Goal: Information Seeking & Learning: Learn about a topic

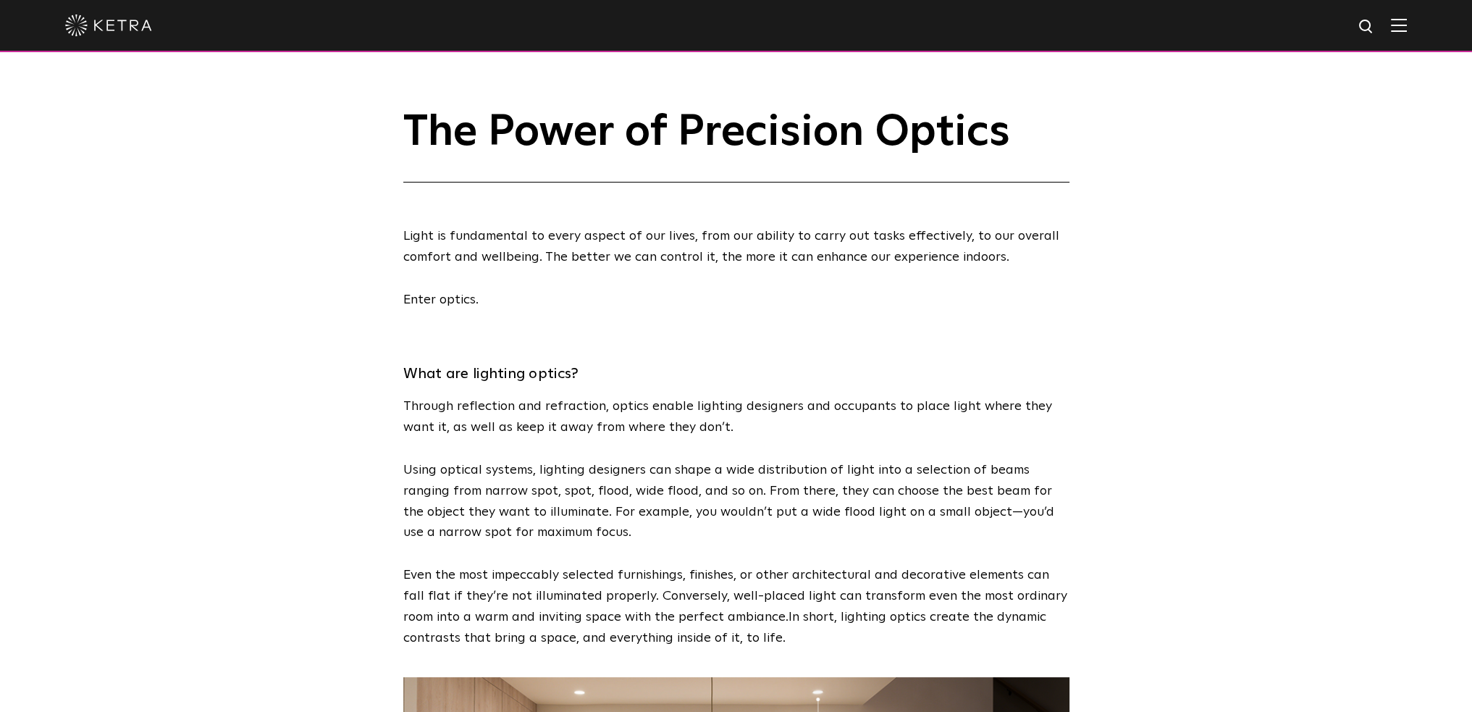
click at [136, 24] on img at bounding box center [108, 25] width 87 height 22
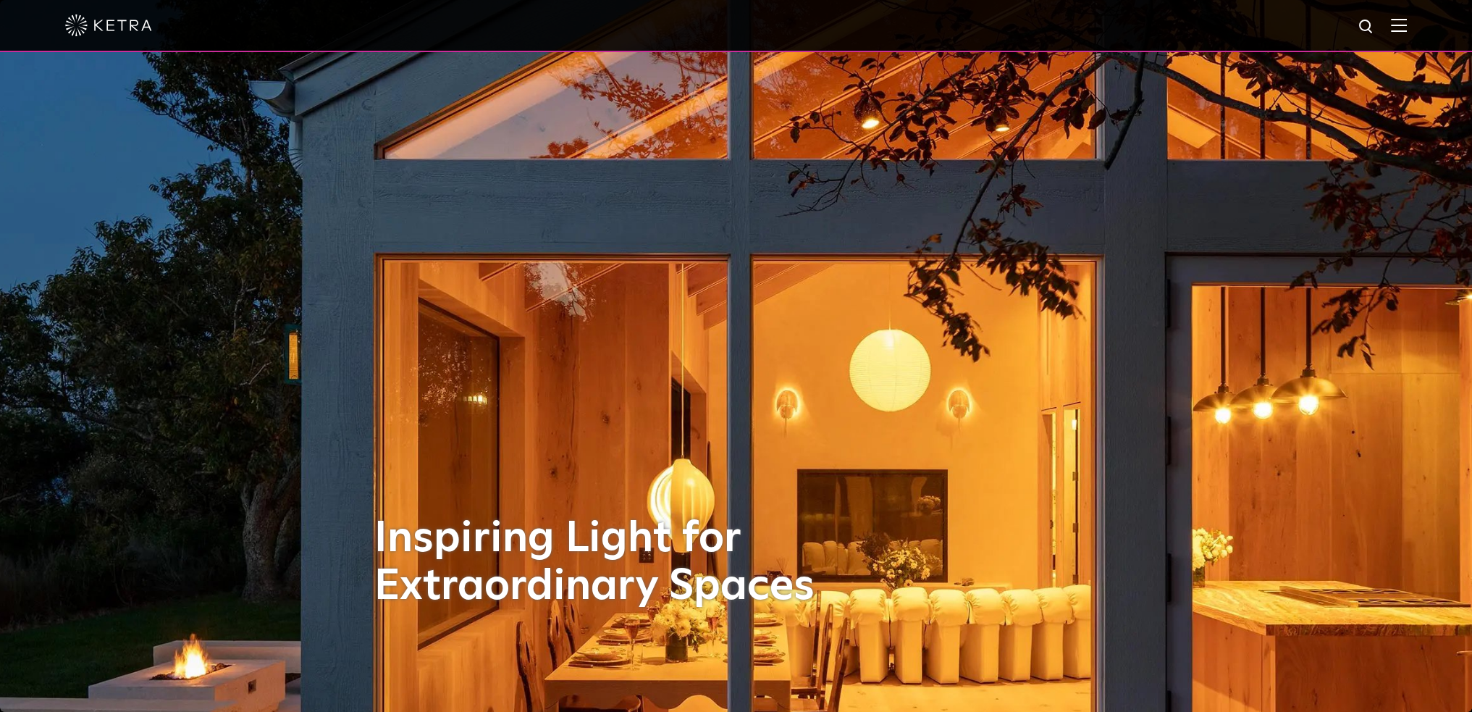
click at [1407, 25] on img at bounding box center [1399, 25] width 16 height 14
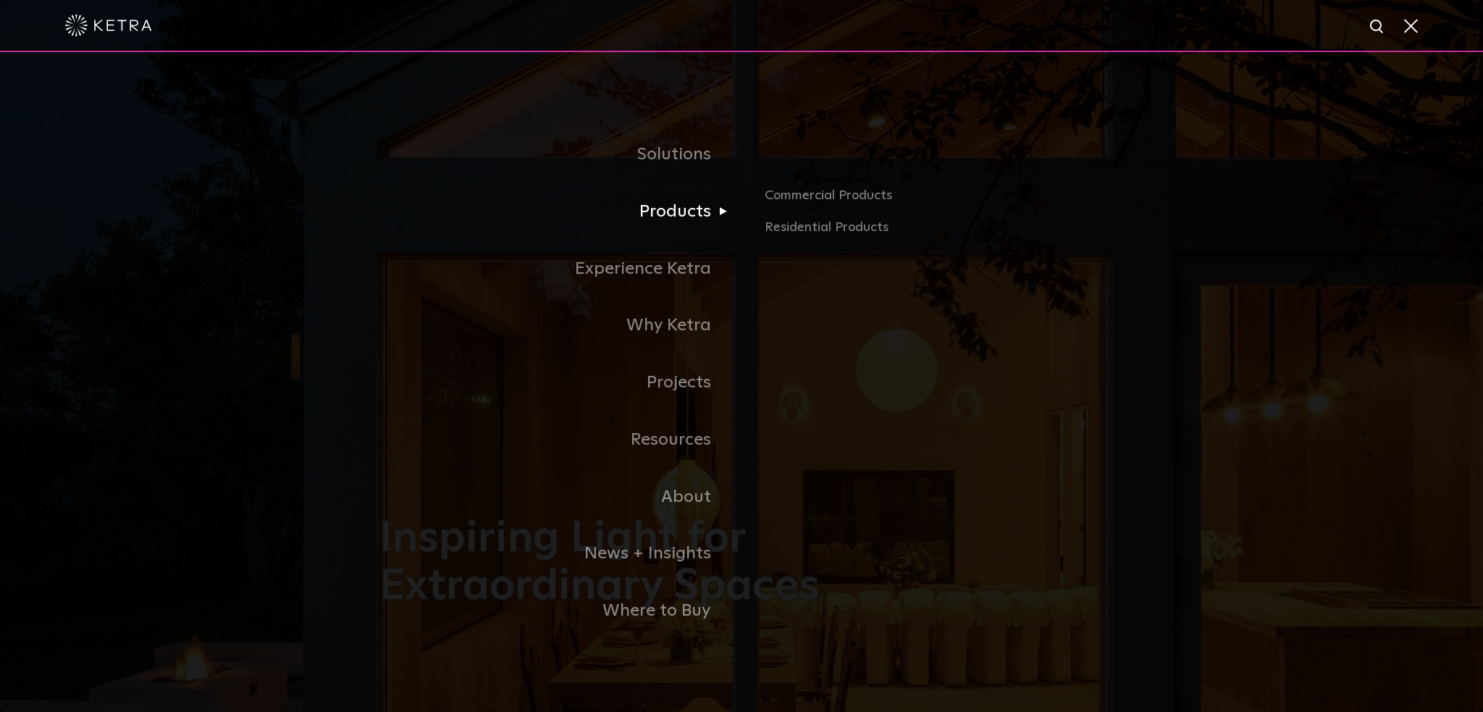
click at [657, 211] on link "Products" at bounding box center [560, 211] width 362 height 57
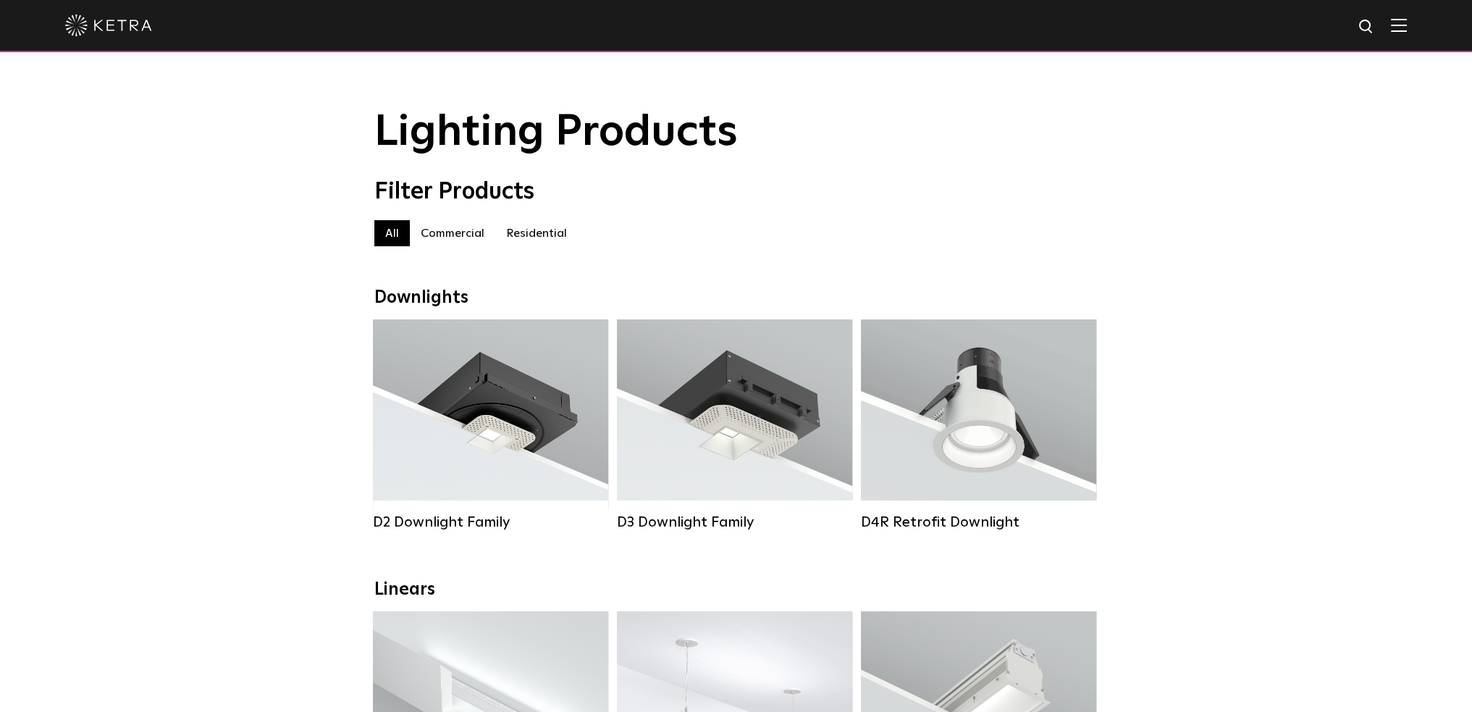
click at [513, 238] on label "Residential" at bounding box center [536, 233] width 83 height 26
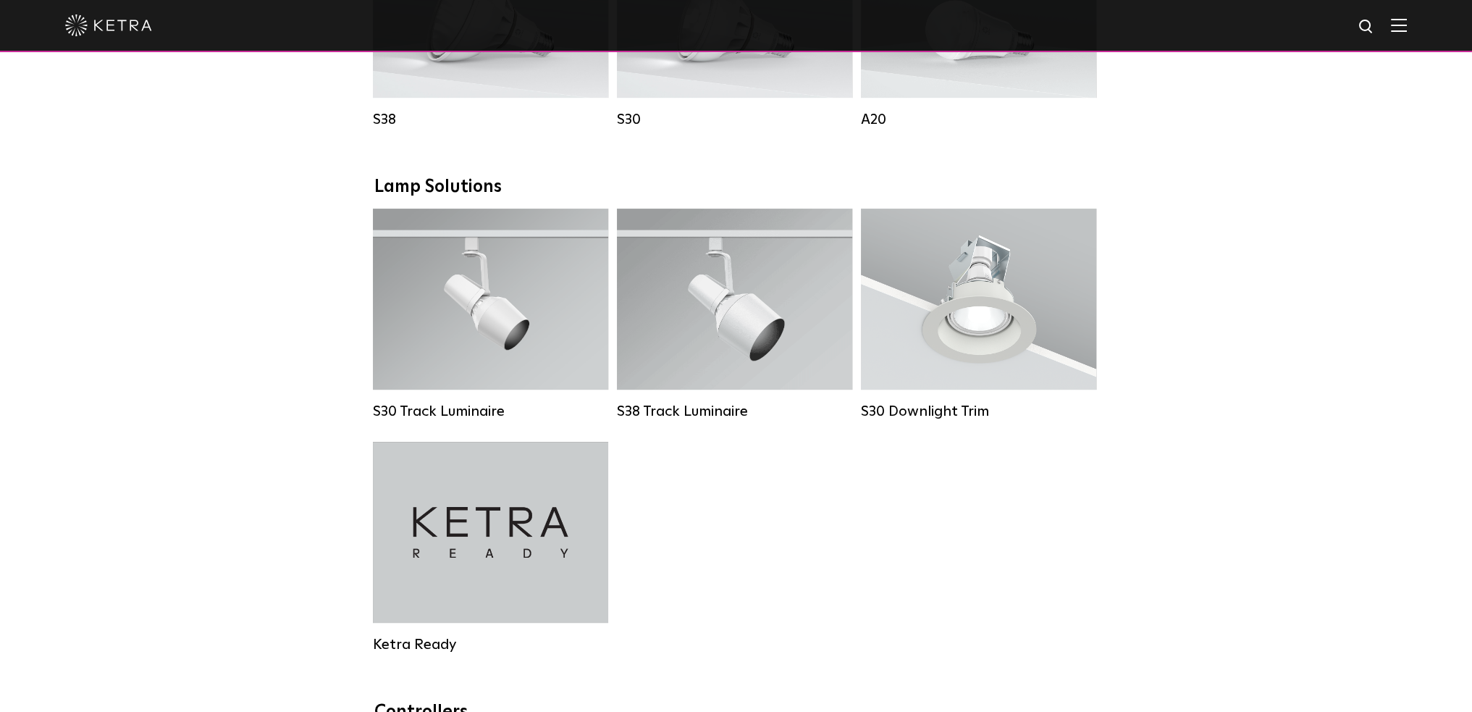
scroll to position [1014, 0]
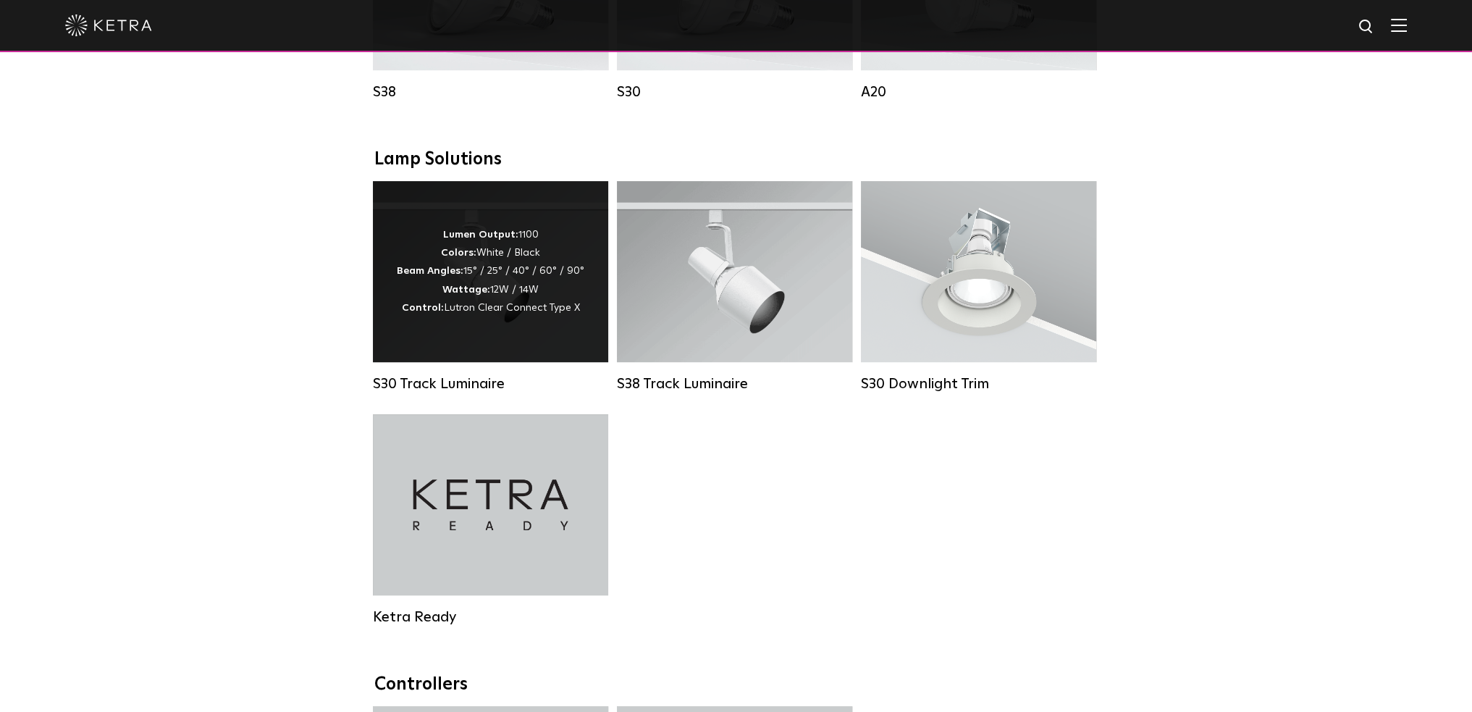
click at [504, 301] on div "Lumen Output: 1100 Colors: White / Black Beam Angles: 15° / 25° / 40° / 60° / 9…" at bounding box center [491, 271] width 188 height 91
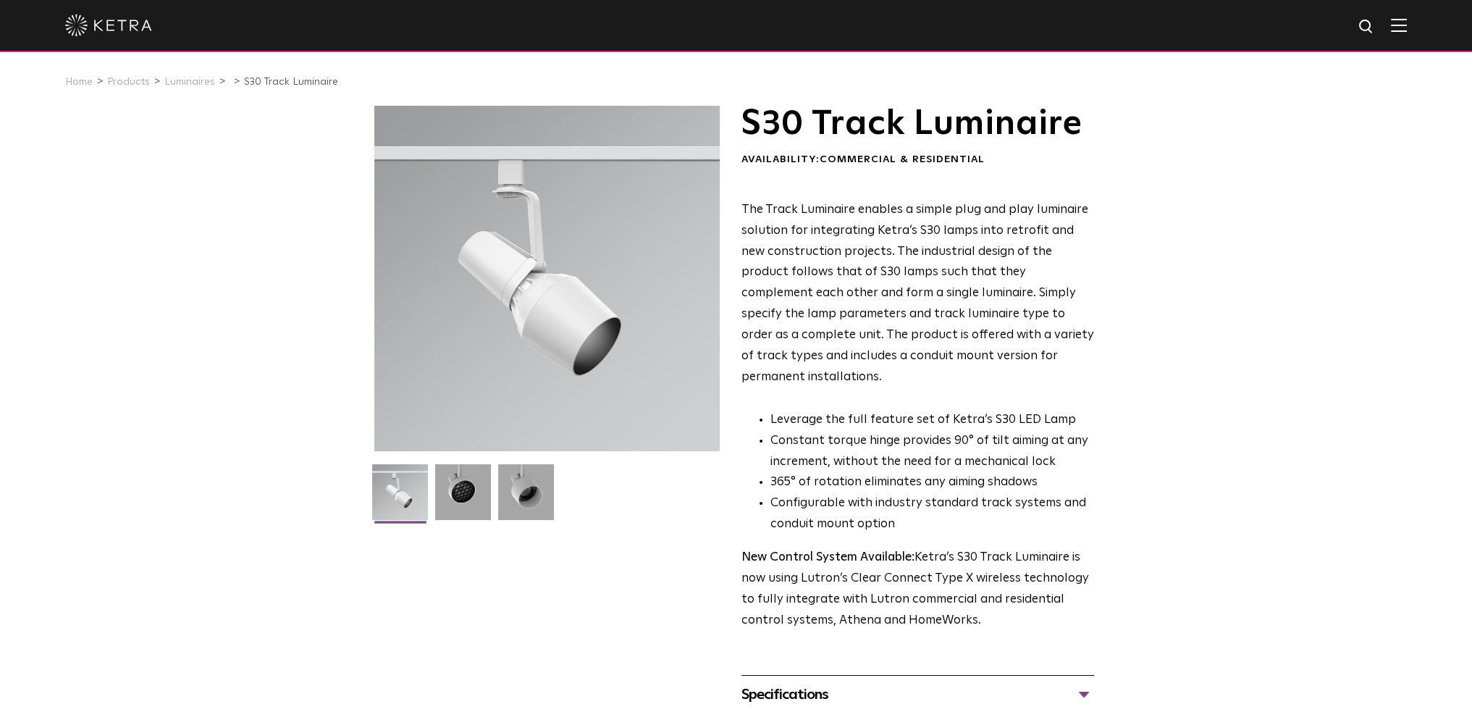
drag, startPoint x: 590, startPoint y: 330, endPoint x: 505, endPoint y: 341, distance: 86.1
click at [505, 341] on div at bounding box center [546, 278] width 345 height 345
